Goal: Task Accomplishment & Management: Use online tool/utility

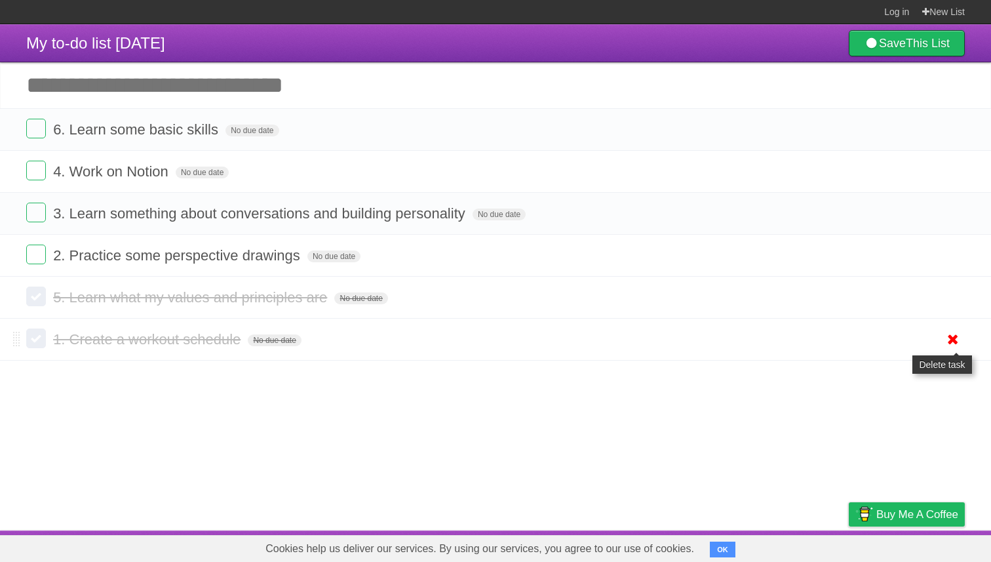
click at [951, 350] on icon at bounding box center [953, 339] width 18 height 22
click at [954, 345] on icon at bounding box center [953, 339] width 18 height 22
click at [951, 338] on icon at bounding box center [953, 339] width 18 height 22
click at [955, 349] on icon at bounding box center [953, 339] width 18 height 22
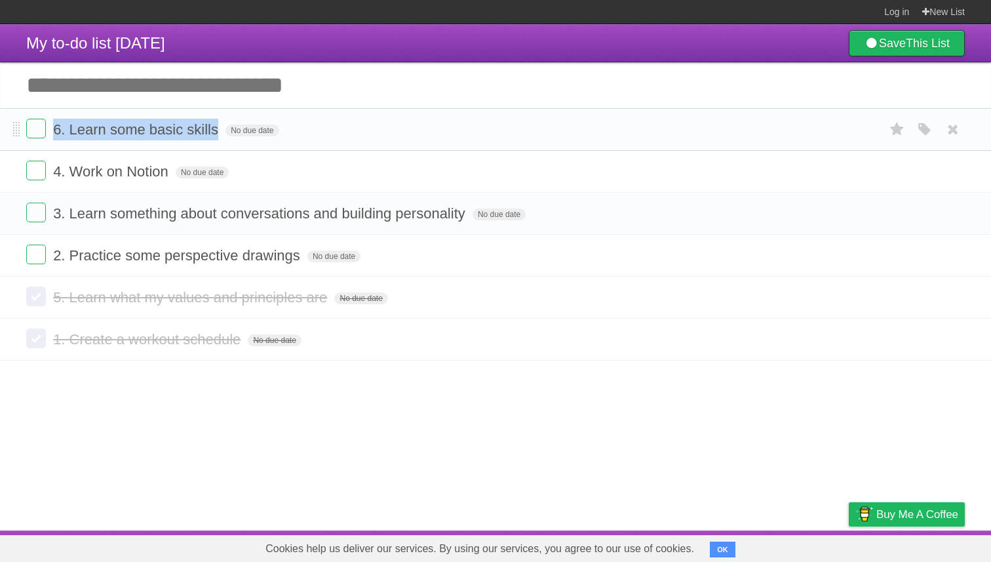
drag, startPoint x: 206, startPoint y: 137, endPoint x: 54, endPoint y: 131, distance: 152.2
click at [54, 131] on span "6. Learn some basic skills" at bounding box center [137, 129] width 168 height 16
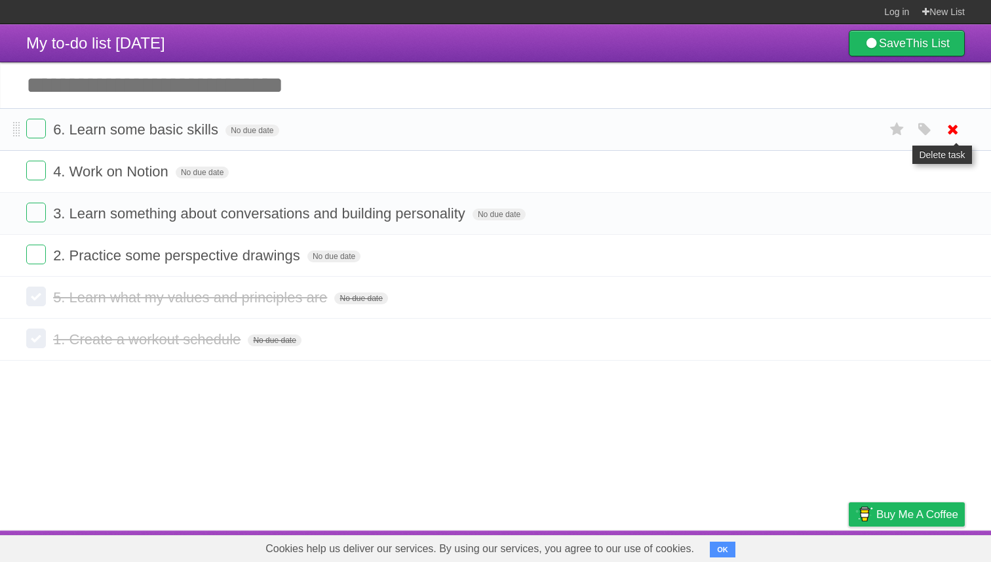
click at [955, 132] on icon at bounding box center [953, 130] width 18 height 22
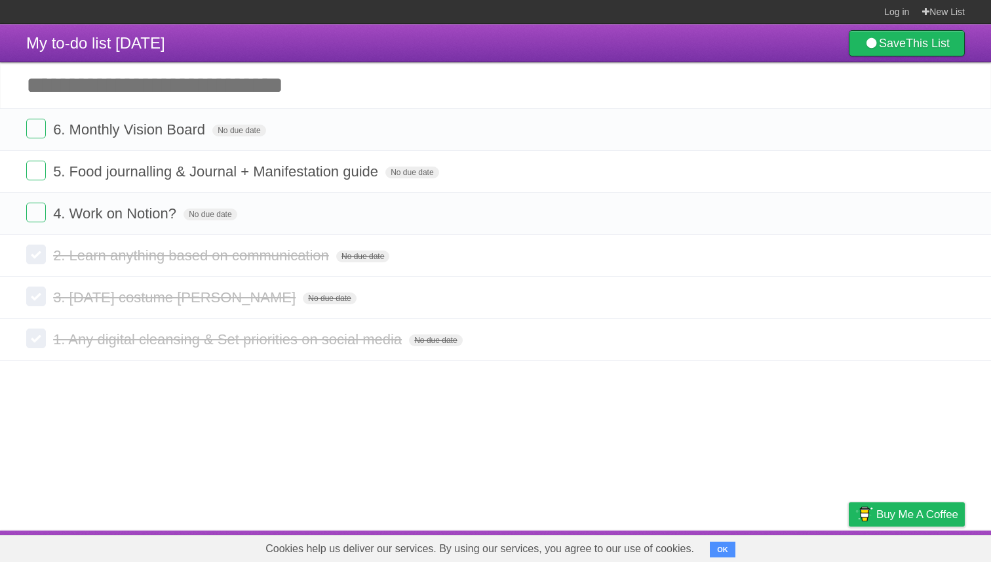
click at [942, 135] on link at bounding box center [953, 130] width 25 height 22
click at [955, 348] on icon at bounding box center [953, 339] width 18 height 22
click at [45, 220] on label at bounding box center [36, 213] width 20 height 20
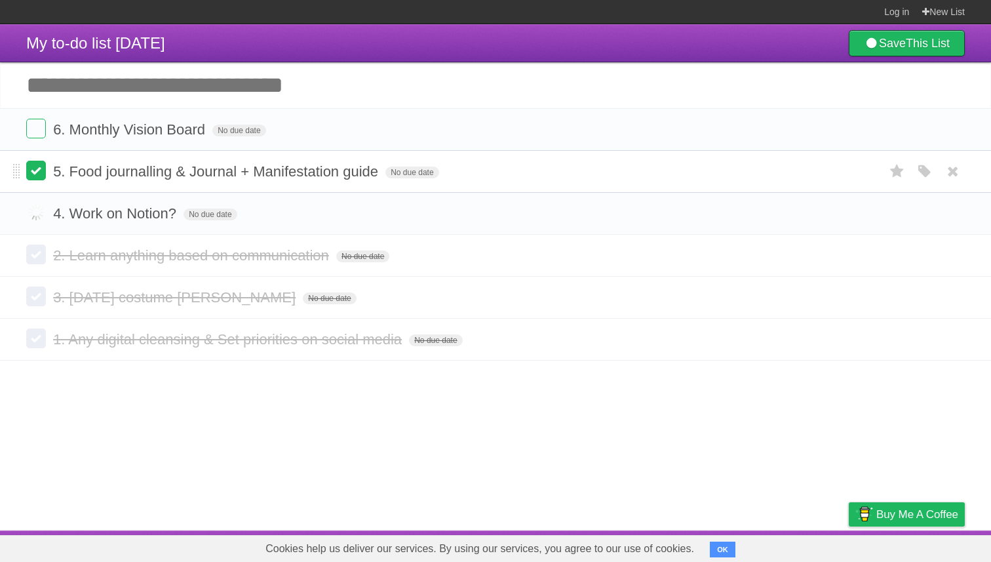
click at [41, 180] on label at bounding box center [36, 171] width 20 height 20
click at [39, 127] on label at bounding box center [36, 129] width 20 height 20
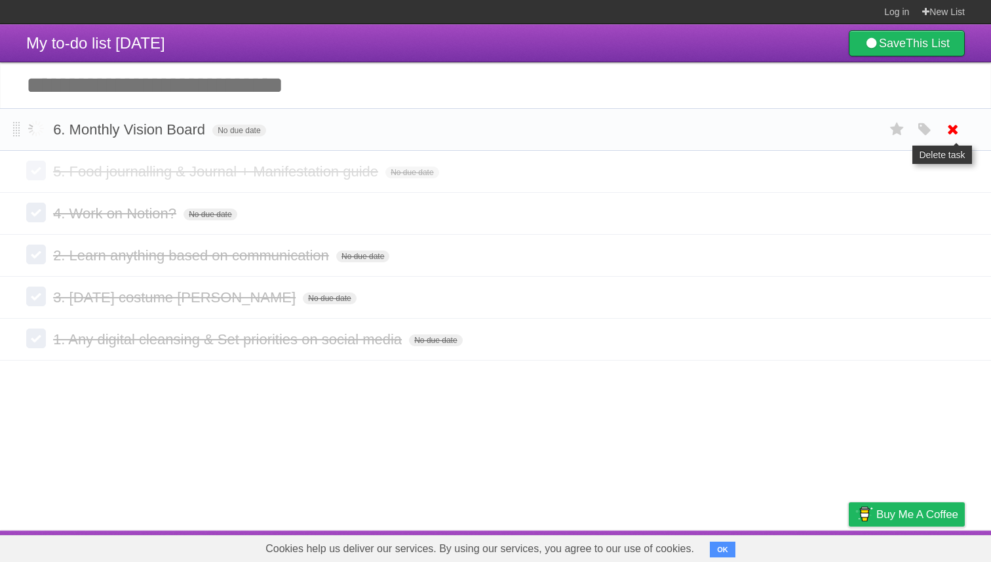
click at [951, 134] on icon at bounding box center [953, 130] width 18 height 22
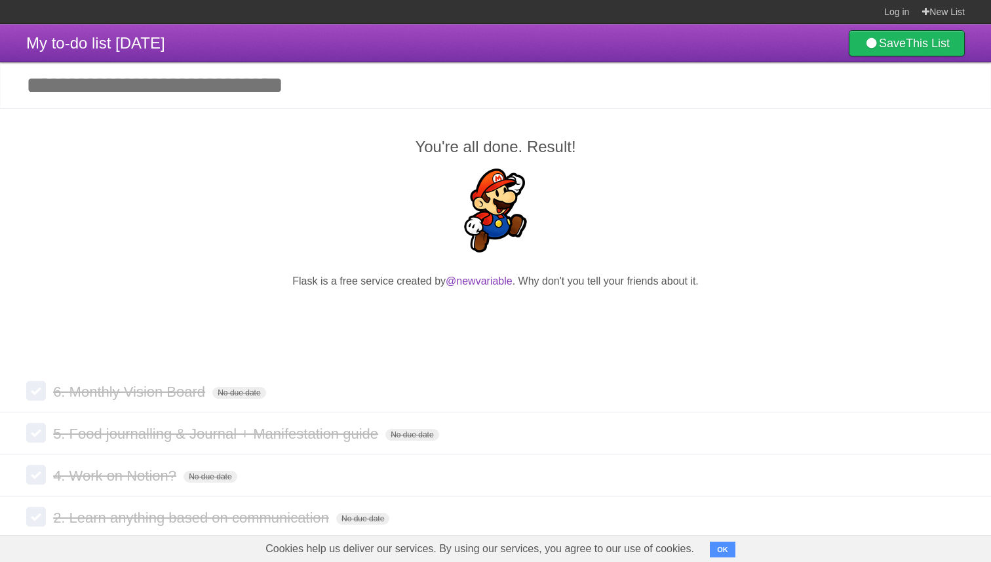
click at [951, 134] on div "You're all done. Result! Flask is a free service created by @newvariable . Why …" at bounding box center [495, 239] width 991 height 263
click at [540, 141] on h2 "You're all done. Result!" at bounding box center [495, 147] width 939 height 24
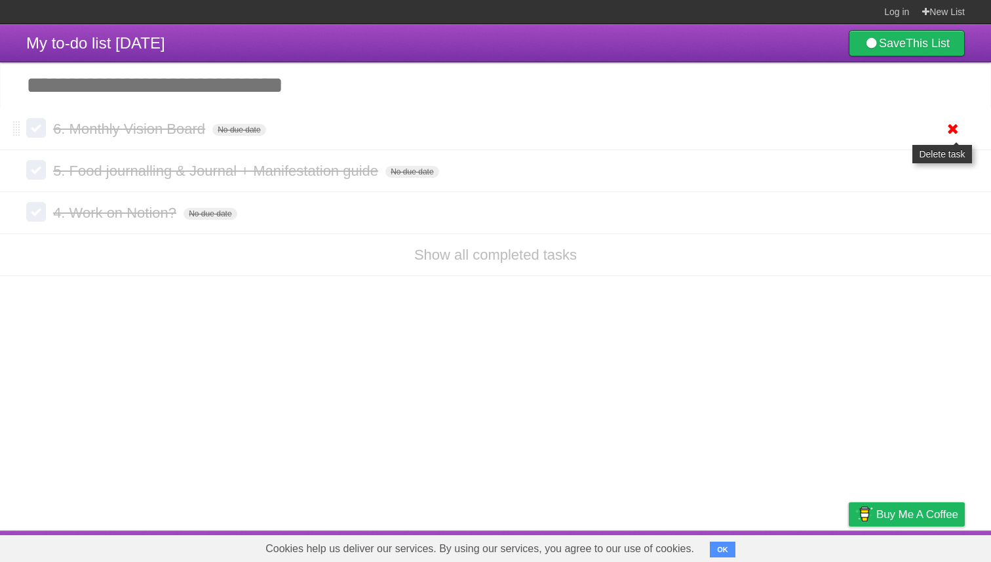
click at [949, 134] on icon at bounding box center [953, 129] width 18 height 22
click at [955, 134] on icon at bounding box center [953, 129] width 18 height 22
click at [955, 133] on icon at bounding box center [953, 129] width 18 height 22
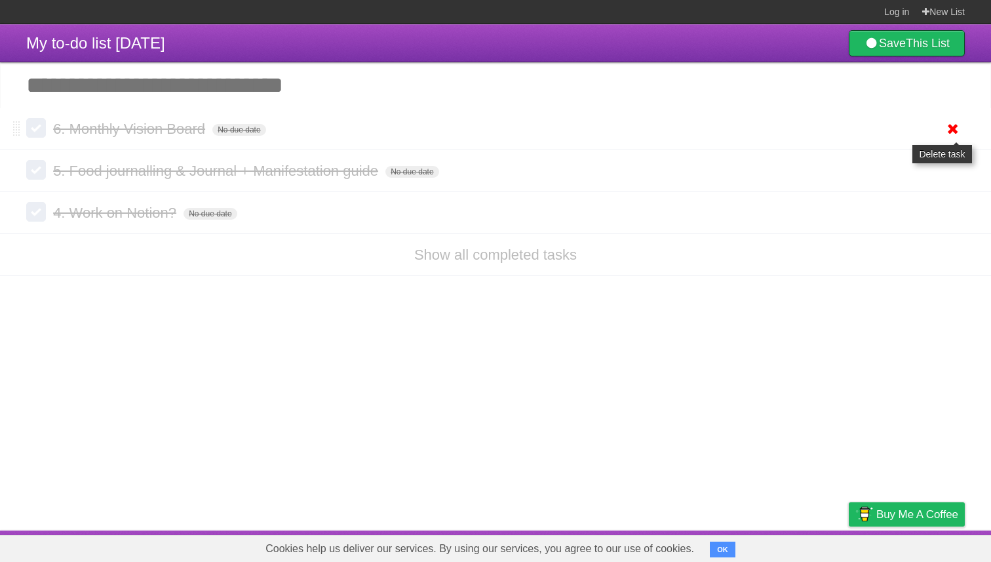
click at [953, 125] on icon at bounding box center [953, 129] width 18 height 22
